Goal: Transaction & Acquisition: Book appointment/travel/reservation

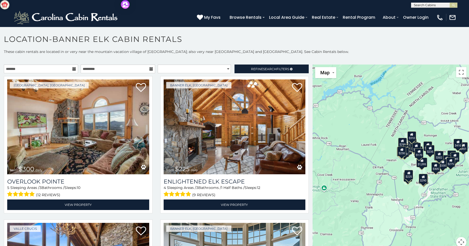
click at [433, 168] on div "$305" at bounding box center [435, 167] width 9 height 10
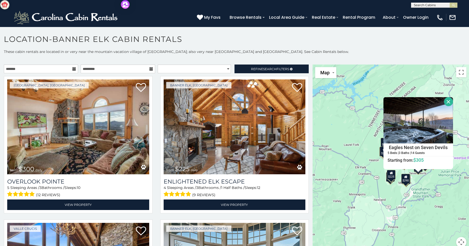
click at [442, 190] on div "$300 $225 $451 $1,095 $400 $355 $650 $410 $235 $290 $424 $535 $400 $460 $310 $3…" at bounding box center [390, 159] width 156 height 189
click at [447, 101] on button "Close" at bounding box center [448, 101] width 9 height 9
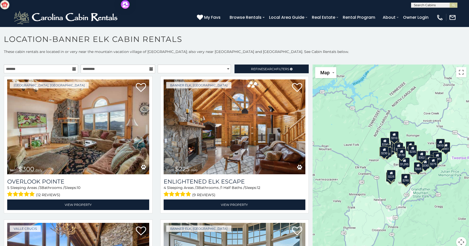
click at [392, 140] on div "$310" at bounding box center [393, 136] width 9 height 10
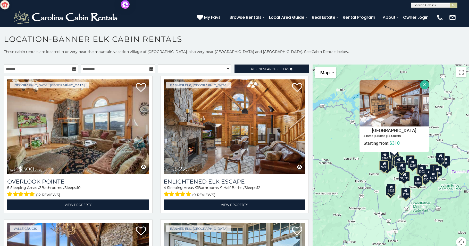
click at [420, 87] on button "Close" at bounding box center [423, 84] width 9 height 9
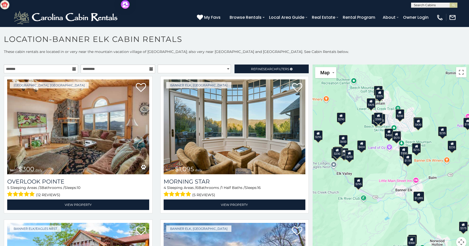
click at [394, 138] on div "$570" at bounding box center [396, 136] width 9 height 10
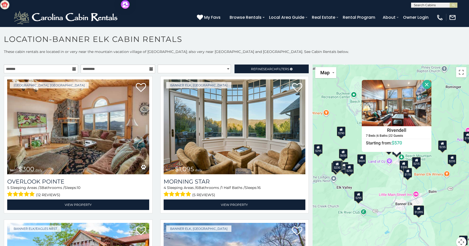
click at [425, 85] on button "Close" at bounding box center [426, 84] width 9 height 9
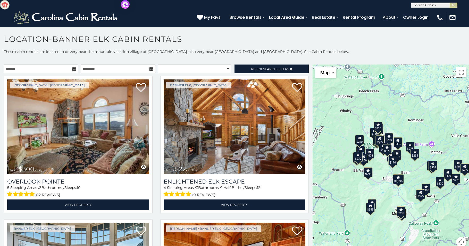
click at [397, 182] on div "$1,095" at bounding box center [397, 180] width 11 height 10
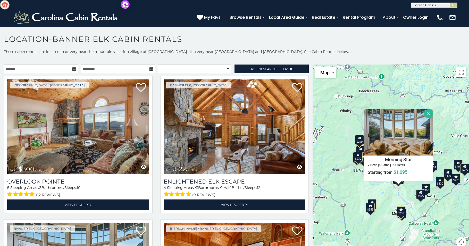
click at [427, 113] on button "Close" at bounding box center [428, 113] width 9 height 9
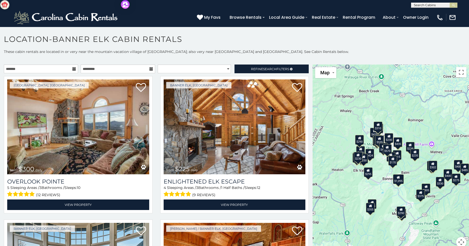
click at [390, 164] on div "$170" at bounding box center [392, 161] width 9 height 10
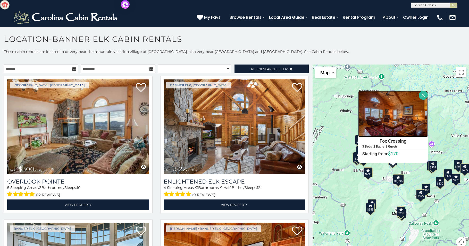
click at [399, 122] on img at bounding box center [393, 114] width 70 height 46
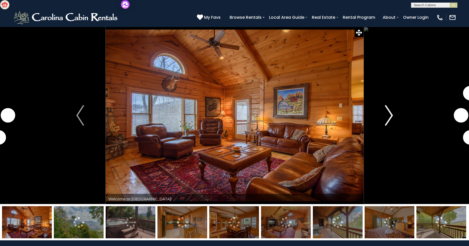
click at [389, 116] on img "Next" at bounding box center [389, 115] width 8 height 21
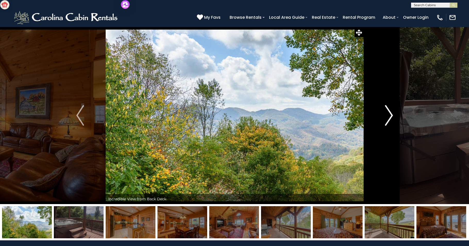
click at [390, 114] on img "Next" at bounding box center [389, 115] width 8 height 21
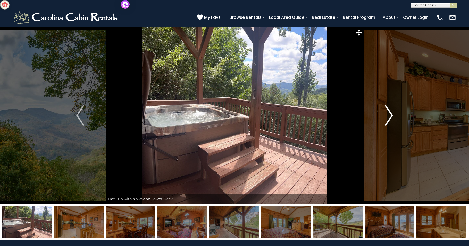
click at [390, 114] on img "Next" at bounding box center [389, 115] width 8 height 21
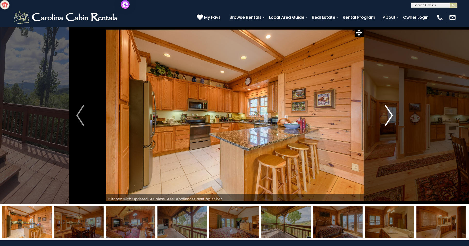
click at [392, 114] on img "Next" at bounding box center [389, 115] width 8 height 21
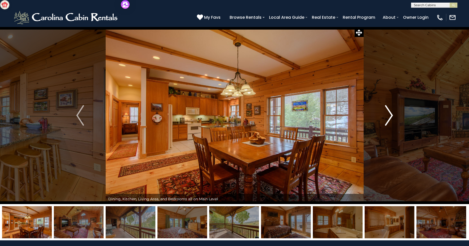
click at [391, 113] on img "Next" at bounding box center [389, 115] width 8 height 21
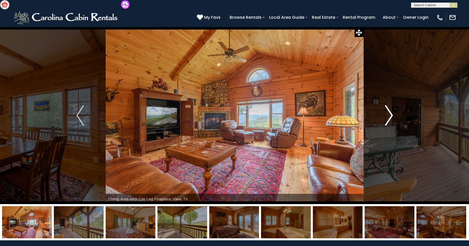
click at [392, 113] on img "Next" at bounding box center [389, 115] width 8 height 21
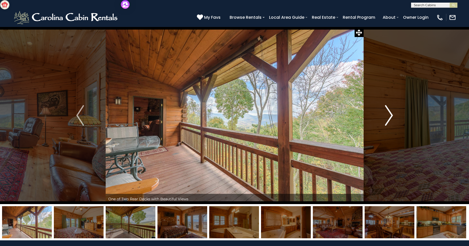
click at [392, 113] on img "Next" at bounding box center [389, 115] width 8 height 21
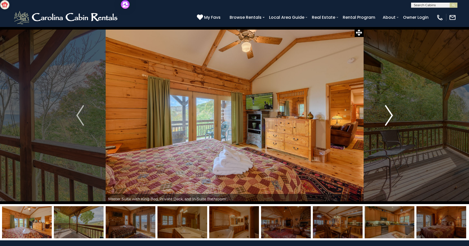
click at [392, 113] on img "Next" at bounding box center [389, 115] width 8 height 21
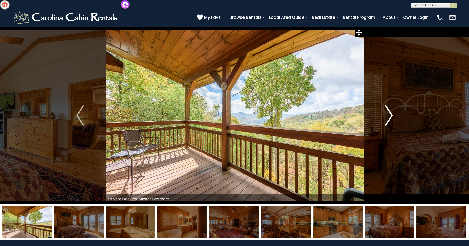
click at [393, 111] on button "Next" at bounding box center [388, 116] width 51 height 178
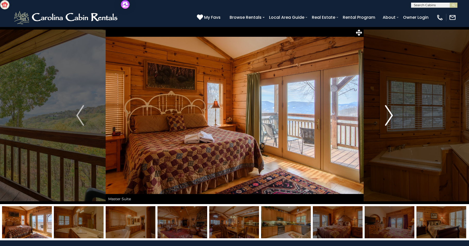
click at [388, 116] on img "Next" at bounding box center [389, 115] width 8 height 21
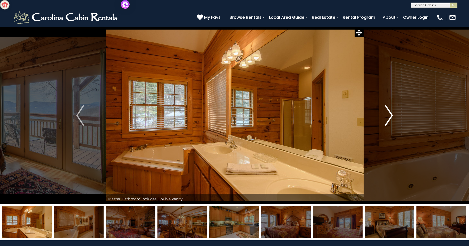
click at [385, 116] on img "Next" at bounding box center [389, 115] width 8 height 21
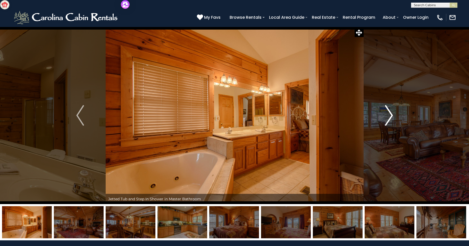
click at [391, 116] on img "Next" at bounding box center [389, 115] width 8 height 21
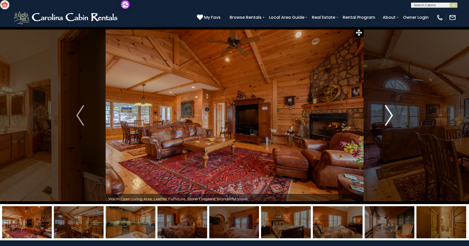
click at [391, 116] on img "Next" at bounding box center [389, 115] width 8 height 21
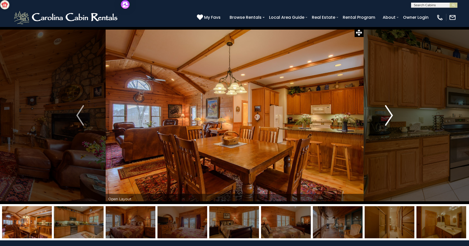
click at [391, 117] on img "Next" at bounding box center [389, 115] width 8 height 21
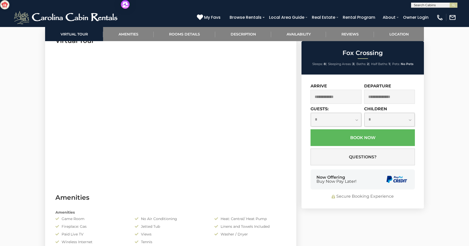
scroll to position [258, 0]
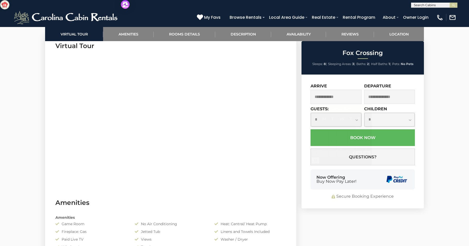
click at [343, 98] on input "text" at bounding box center [335, 97] width 51 height 14
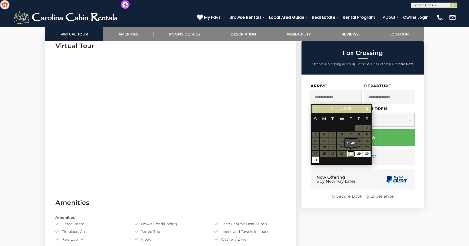
click at [351, 155] on link "28" at bounding box center [350, 154] width 7 height 6
type input "**********"
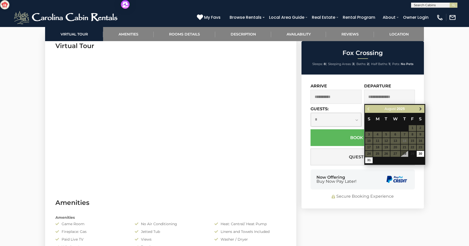
click at [419, 109] on span "Next" at bounding box center [420, 109] width 4 height 4
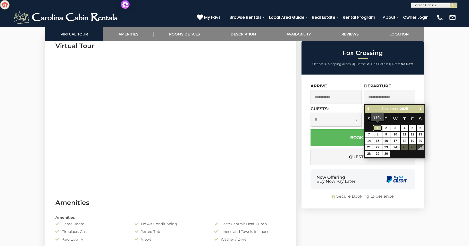
click at [378, 128] on link "1" at bounding box center [377, 128] width 9 height 6
type input "**********"
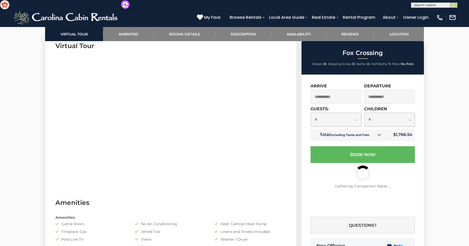
click at [358, 120] on select "**********" at bounding box center [336, 120] width 50 height 14
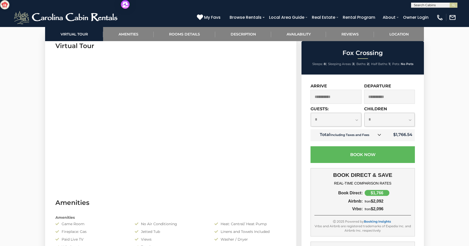
click at [311, 113] on select "**********" at bounding box center [336, 120] width 50 height 14
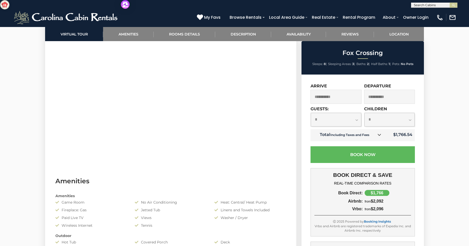
scroll to position [283, 0]
click at [356, 121] on select "**********" at bounding box center [336, 120] width 50 height 14
select select "*"
click at [311, 113] on select "**********" at bounding box center [336, 120] width 50 height 14
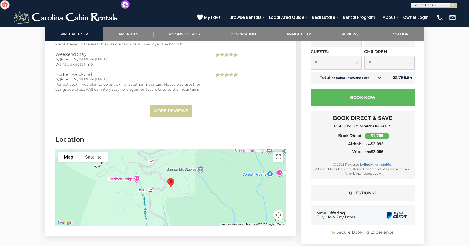
scroll to position [1107, 0]
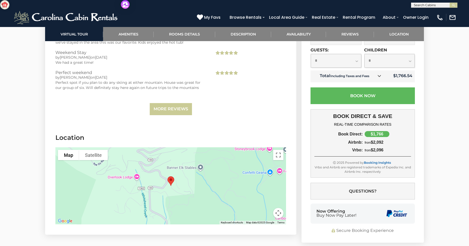
click at [210, 183] on div at bounding box center [170, 186] width 230 height 77
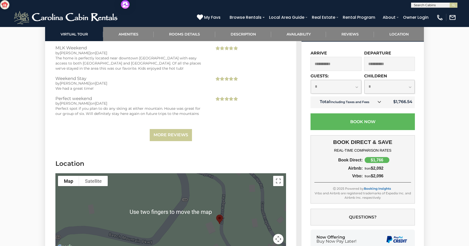
scroll to position [1077, 0]
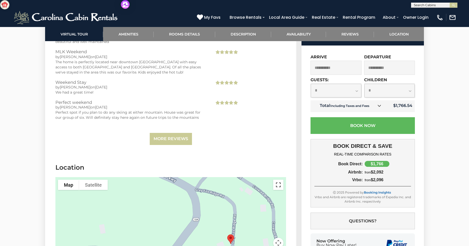
click at [277, 186] on button "Toggle fullscreen view" at bounding box center [278, 185] width 10 height 10
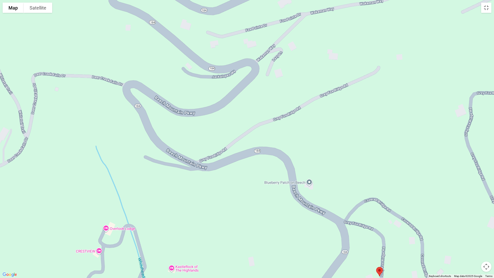
drag, startPoint x: 161, startPoint y: 116, endPoint x: 231, endPoint y: 222, distance: 127.3
click at [231, 222] on div at bounding box center [247, 139] width 494 height 278
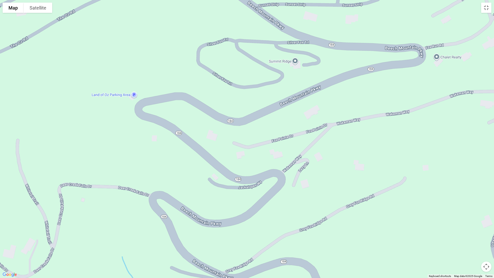
drag, startPoint x: 111, startPoint y: 50, endPoint x: 138, endPoint y: 163, distance: 115.9
click at [138, 163] on div at bounding box center [247, 139] width 494 height 278
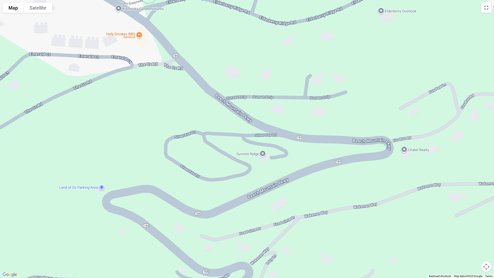
drag, startPoint x: 169, startPoint y: 70, endPoint x: 135, endPoint y: 162, distance: 98.7
click at [135, 162] on div at bounding box center [247, 139] width 494 height 278
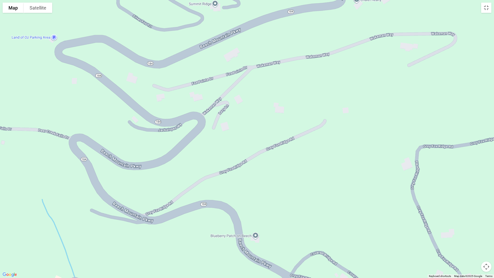
drag, startPoint x: 313, startPoint y: 264, endPoint x: 184, endPoint y: 132, distance: 184.1
click at [264, 110] on div at bounding box center [247, 139] width 494 height 278
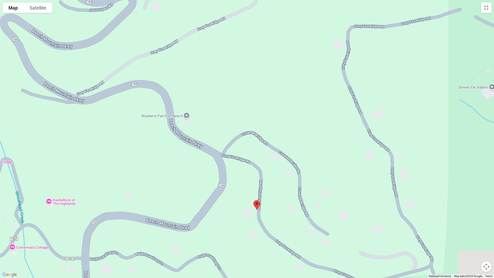
drag, startPoint x: 326, startPoint y: 225, endPoint x: 233, endPoint y: 70, distance: 181.3
click at [235, 72] on div at bounding box center [247, 139] width 494 height 278
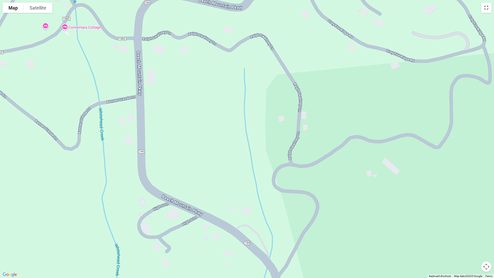
drag, startPoint x: 93, startPoint y: 242, endPoint x: 170, endPoint y: 103, distance: 158.6
click at [170, 103] on div at bounding box center [247, 139] width 494 height 278
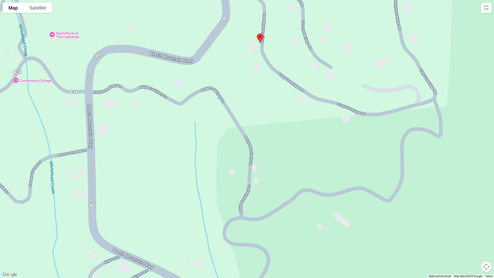
drag, startPoint x: 253, startPoint y: 202, endPoint x: 198, endPoint y: 263, distance: 82.0
click at [198, 246] on div at bounding box center [247, 139] width 494 height 278
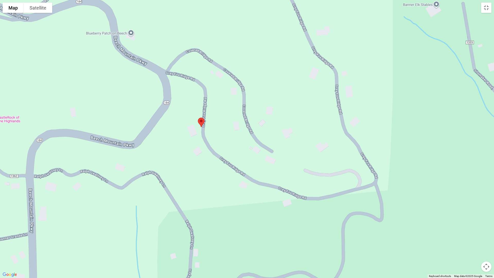
drag, startPoint x: 325, startPoint y: 144, endPoint x: 267, endPoint y: 228, distance: 103.2
click at [267, 228] on div at bounding box center [247, 139] width 494 height 278
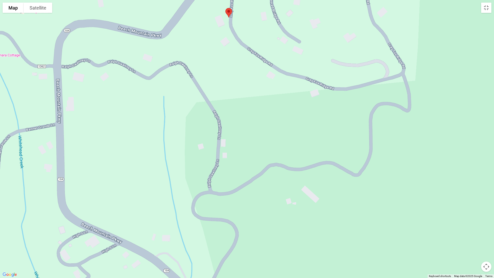
drag, startPoint x: 272, startPoint y: 251, endPoint x: 298, endPoint y: 138, distance: 115.9
click at [300, 139] on div at bounding box center [247, 139] width 494 height 278
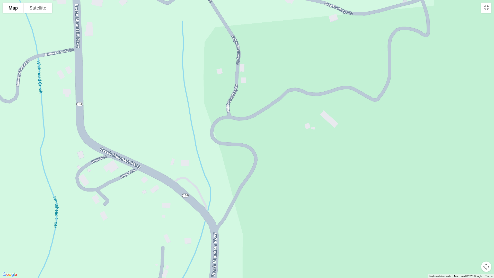
drag, startPoint x: 203, startPoint y: 255, endPoint x: 218, endPoint y: 180, distance: 76.8
click at [217, 183] on div at bounding box center [247, 139] width 494 height 278
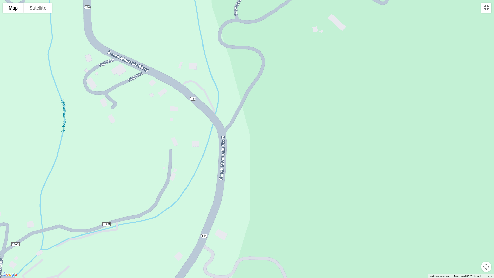
drag, startPoint x: 209, startPoint y: 262, endPoint x: 214, endPoint y: 148, distance: 113.7
click at [213, 155] on div at bounding box center [247, 139] width 494 height 278
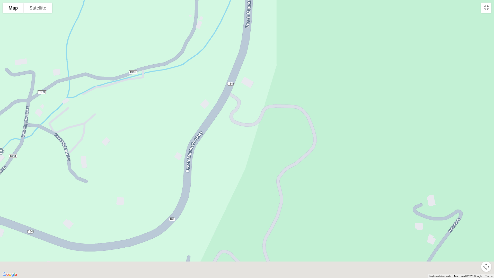
drag, startPoint x: 198, startPoint y: 239, endPoint x: 226, endPoint y: 148, distance: 95.4
click at [225, 159] on div at bounding box center [247, 139] width 494 height 278
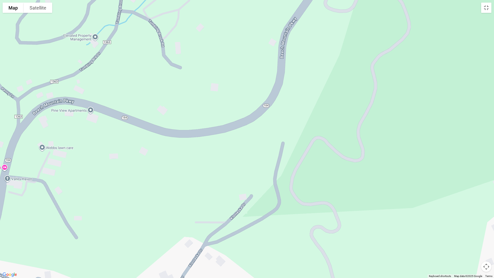
drag, startPoint x: 89, startPoint y: 161, endPoint x: 150, endPoint y: 165, distance: 60.6
click at [150, 165] on div at bounding box center [247, 139] width 494 height 278
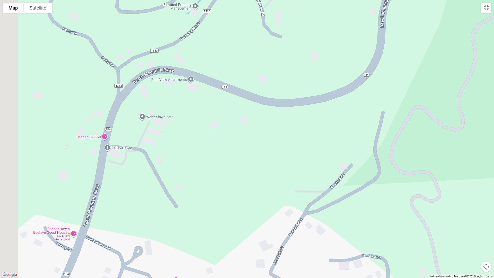
drag, startPoint x: 154, startPoint y: 171, endPoint x: 224, endPoint y: 117, distance: 87.9
click at [223, 122] on div at bounding box center [247, 139] width 494 height 278
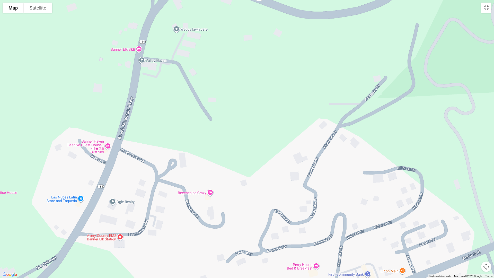
drag, startPoint x: 186, startPoint y: 144, endPoint x: 205, endPoint y: 106, distance: 43.1
click at [208, 111] on div at bounding box center [247, 139] width 494 height 278
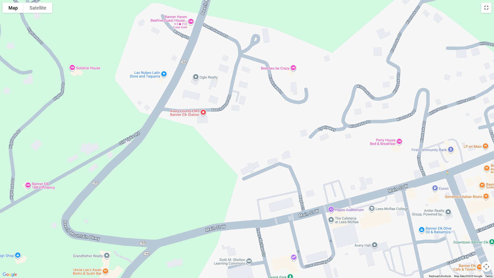
drag, startPoint x: 197, startPoint y: 213, endPoint x: 248, endPoint y: 136, distance: 92.6
click at [248, 136] on div at bounding box center [247, 139] width 494 height 278
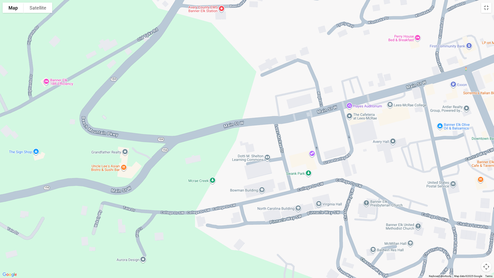
drag, startPoint x: 214, startPoint y: 195, endPoint x: 217, endPoint y: 99, distance: 96.3
click at [218, 99] on div at bounding box center [247, 139] width 494 height 278
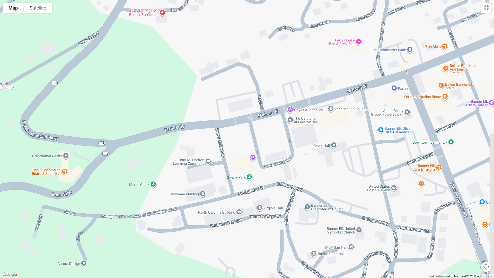
drag, startPoint x: 361, startPoint y: 162, endPoint x: 253, endPoint y: 186, distance: 109.7
click at [254, 186] on div at bounding box center [247, 139] width 494 height 278
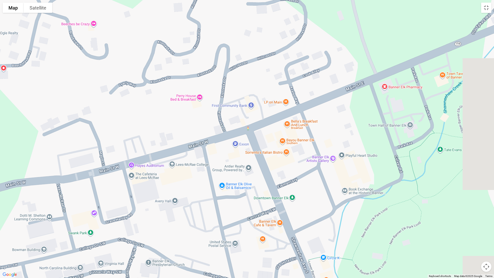
drag, startPoint x: 357, startPoint y: 152, endPoint x: 230, endPoint y: 199, distance: 134.4
click at [233, 198] on div at bounding box center [247, 139] width 494 height 278
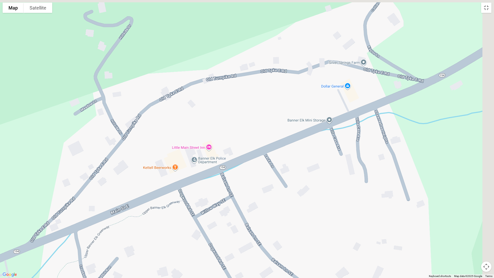
drag, startPoint x: 371, startPoint y: 133, endPoint x: 279, endPoint y: 196, distance: 111.5
click at [279, 196] on div at bounding box center [247, 139] width 494 height 278
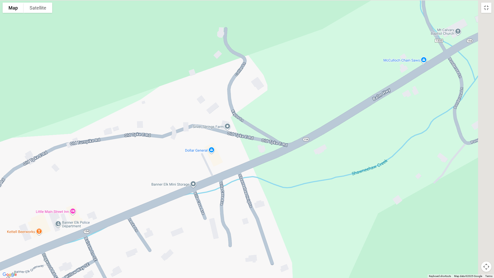
drag, startPoint x: 278, startPoint y: 220, endPoint x: 182, endPoint y: 258, distance: 103.2
click at [182, 246] on div at bounding box center [247, 139] width 494 height 278
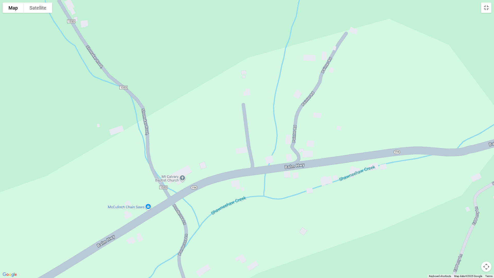
drag, startPoint x: 391, startPoint y: 125, endPoint x: 160, endPoint y: 256, distance: 265.8
click at [160, 246] on div at bounding box center [247, 139] width 494 height 278
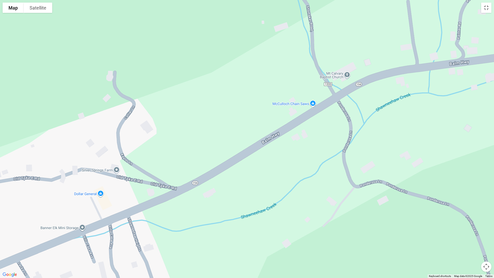
drag, startPoint x: 150, startPoint y: 238, endPoint x: 321, endPoint y: 120, distance: 208.6
click at [318, 124] on div at bounding box center [247, 139] width 494 height 278
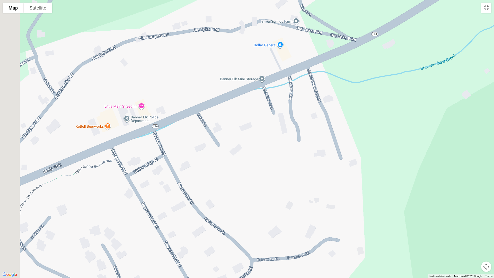
drag, startPoint x: 179, startPoint y: 222, endPoint x: 245, endPoint y: 149, distance: 98.3
click at [244, 149] on div at bounding box center [247, 139] width 494 height 278
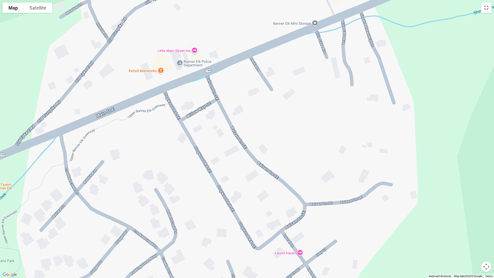
drag, startPoint x: 144, startPoint y: 202, endPoint x: 209, endPoint y: 141, distance: 89.6
click at [204, 144] on div at bounding box center [247, 139] width 494 height 278
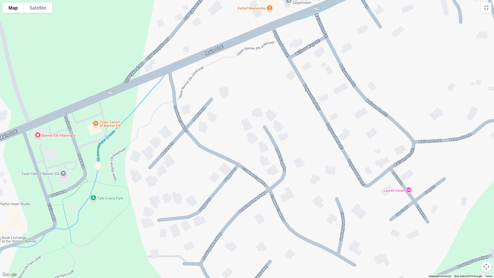
drag, startPoint x: 87, startPoint y: 213, endPoint x: 187, endPoint y: 145, distance: 121.6
click at [187, 145] on div at bounding box center [247, 139] width 494 height 278
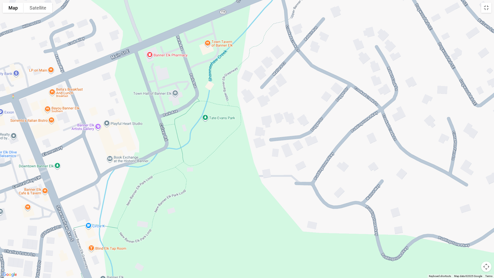
drag, startPoint x: 160, startPoint y: 190, endPoint x: 228, endPoint y: 160, distance: 74.6
click at [216, 164] on div at bounding box center [247, 139] width 494 height 278
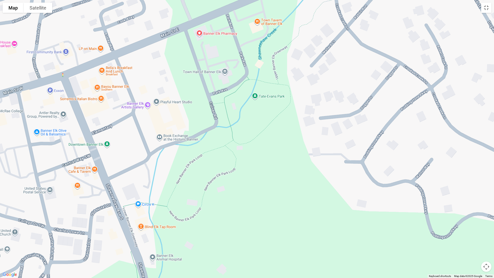
click at [77, 187] on div at bounding box center [247, 139] width 494 height 278
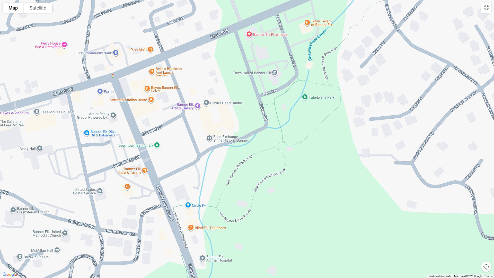
drag, startPoint x: 136, startPoint y: 137, endPoint x: 192, endPoint y: 137, distance: 55.6
click at [192, 137] on div at bounding box center [247, 139] width 494 height 278
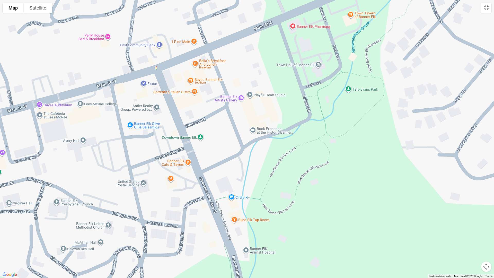
drag, startPoint x: 193, startPoint y: 181, endPoint x: 262, endPoint y: 160, distance: 71.9
click at [243, 166] on div at bounding box center [247, 139] width 494 height 278
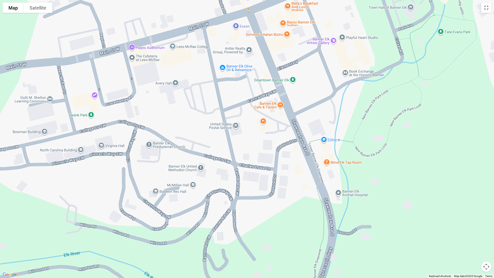
drag, startPoint x: 175, startPoint y: 184, endPoint x: 242, endPoint y: 140, distance: 80.6
click at [242, 140] on div at bounding box center [247, 139] width 494 height 278
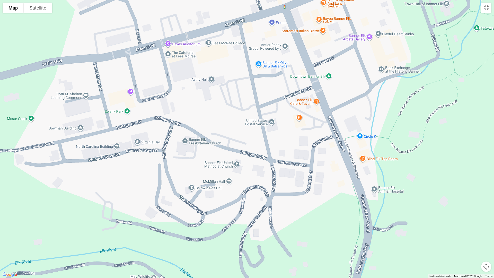
drag, startPoint x: 190, startPoint y: 175, endPoint x: 271, endPoint y: 164, distance: 82.4
click at [255, 168] on div at bounding box center [247, 139] width 494 height 278
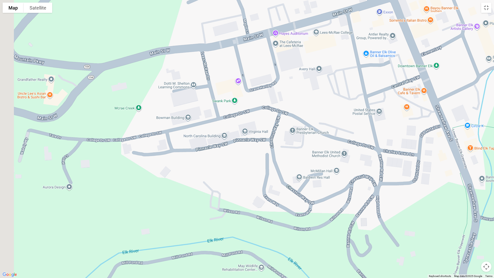
drag, startPoint x: 139, startPoint y: 178, endPoint x: 225, endPoint y: 162, distance: 87.5
click at [217, 165] on div at bounding box center [247, 139] width 494 height 278
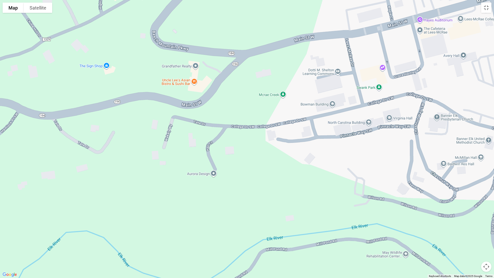
drag, startPoint x: 208, startPoint y: 187, endPoint x: 260, endPoint y: 176, distance: 53.5
click at [253, 177] on div at bounding box center [247, 139] width 494 height 278
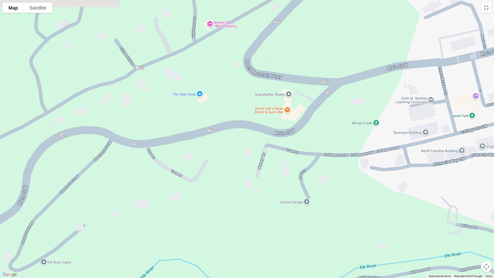
drag, startPoint x: 228, startPoint y: 157, endPoint x: 212, endPoint y: 223, distance: 68.1
click at [212, 223] on div at bounding box center [247, 139] width 494 height 278
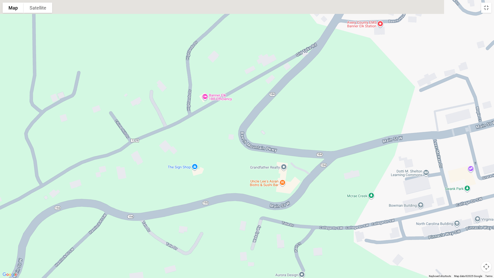
drag, startPoint x: 205, startPoint y: 80, endPoint x: 183, endPoint y: 170, distance: 93.1
click at [183, 170] on div at bounding box center [247, 139] width 494 height 278
